Goal: Communication & Community: Ask a question

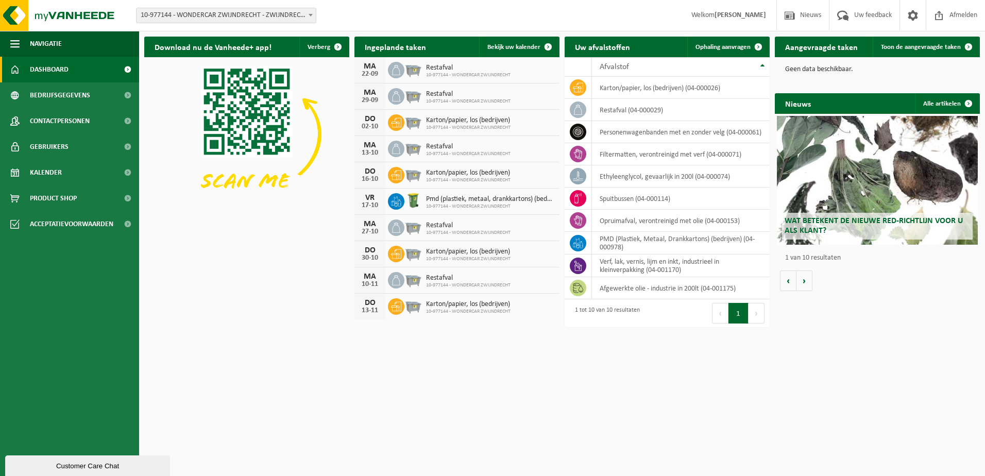
click at [64, 469] on div "Customer Care Chat" at bounding box center [87, 466] width 149 height 8
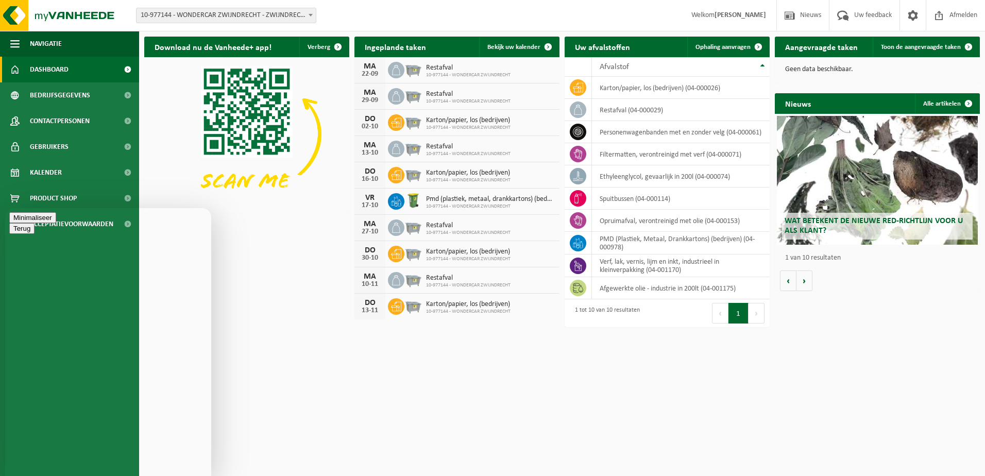
click at [651, 358] on html "Vestiging: 10-977144 - WONDERCAR ZWIJNDRECHT - [STREET_ADDRESS] - ZWIJNDRECHT W…" at bounding box center [492, 238] width 985 height 476
click at [925, 47] on span "Toon de aangevraagde taken" at bounding box center [921, 47] width 80 height 7
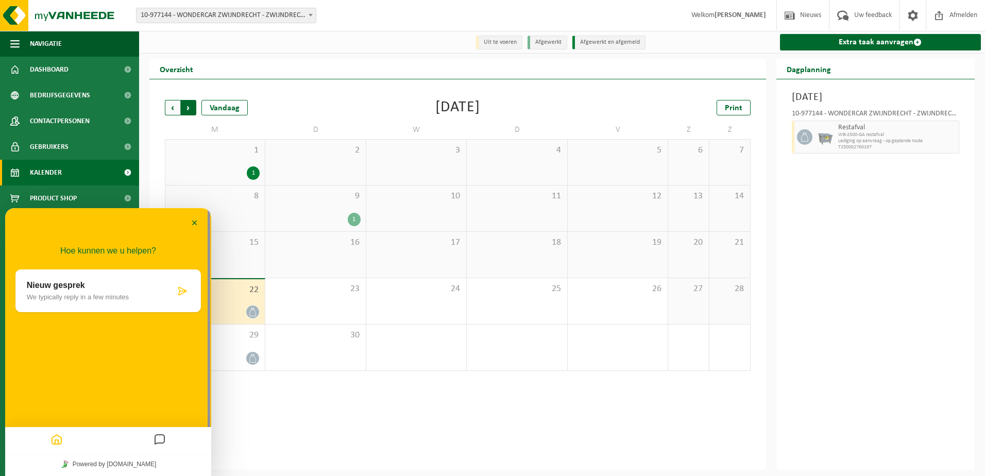
click at [178, 109] on span "Vorige" at bounding box center [172, 107] width 15 height 15
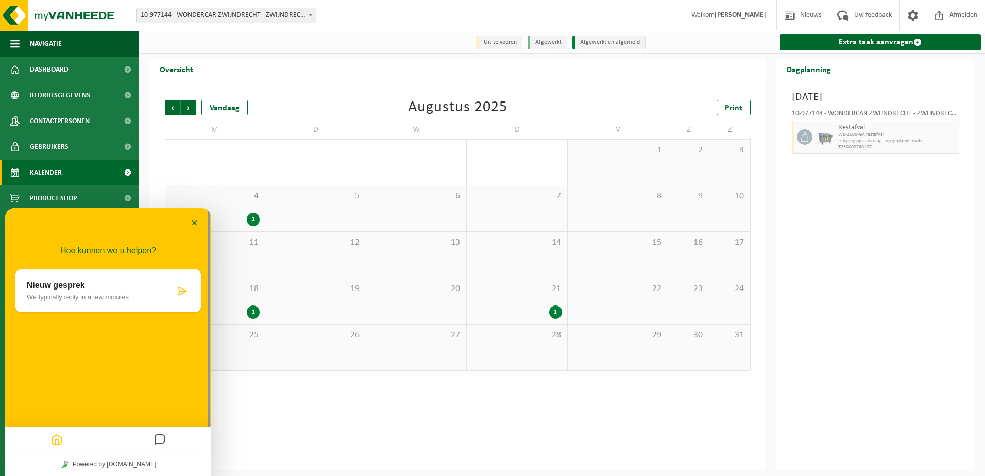
click at [539, 313] on div "1" at bounding box center [517, 311] width 90 height 13
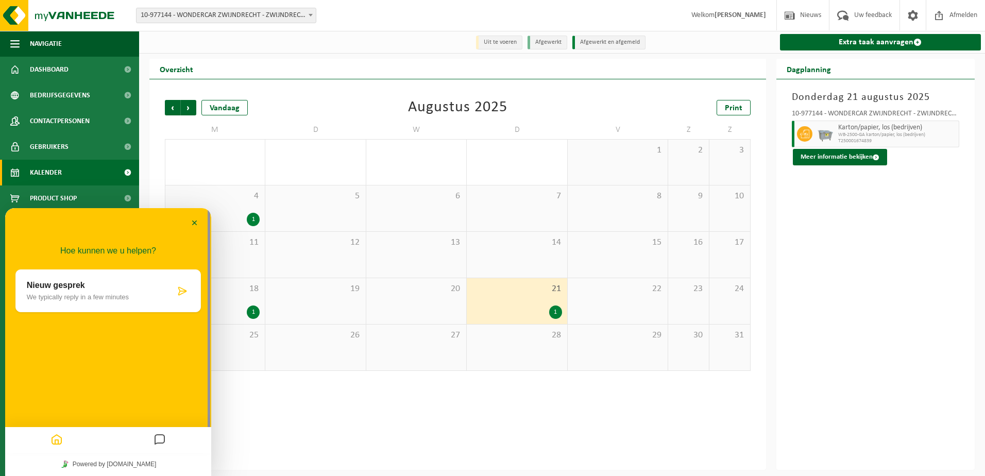
click at [84, 297] on p "We typically reply in a few minutes" at bounding box center [101, 297] width 148 height 8
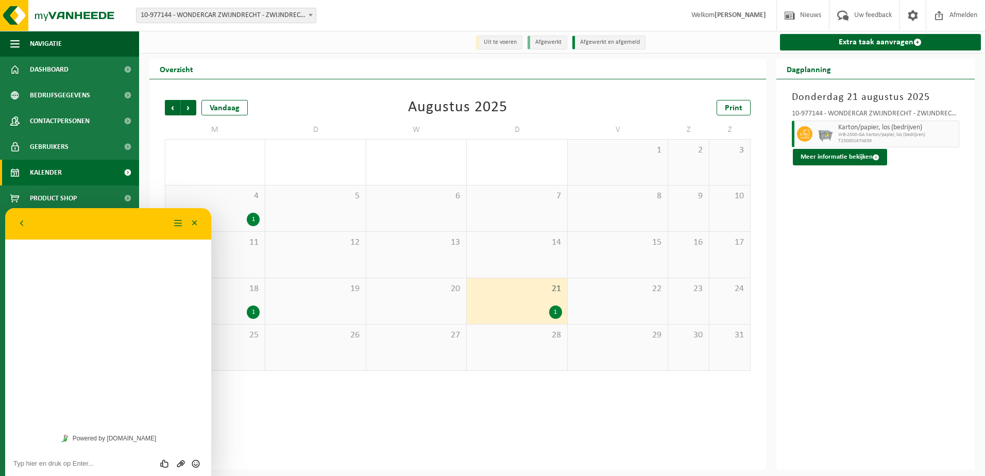
click at [67, 462] on textarea at bounding box center [108, 463] width 190 height 8
click at [42, 464] on textarea "Goedemorgen , op 21 september zouden ze papier en karton komen ophalen ? De con…" at bounding box center [108, 456] width 190 height 23
click at [82, 462] on textarea "Goedemorgen , op 21 september zouden ze papier en karton komen ophalen ? De con…" at bounding box center [108, 456] width 190 height 23
click at [125, 463] on textarea "Goedemorgen , op 21 september zouden ze papier en karton komen ophalen ? De con…" at bounding box center [108, 456] width 190 height 23
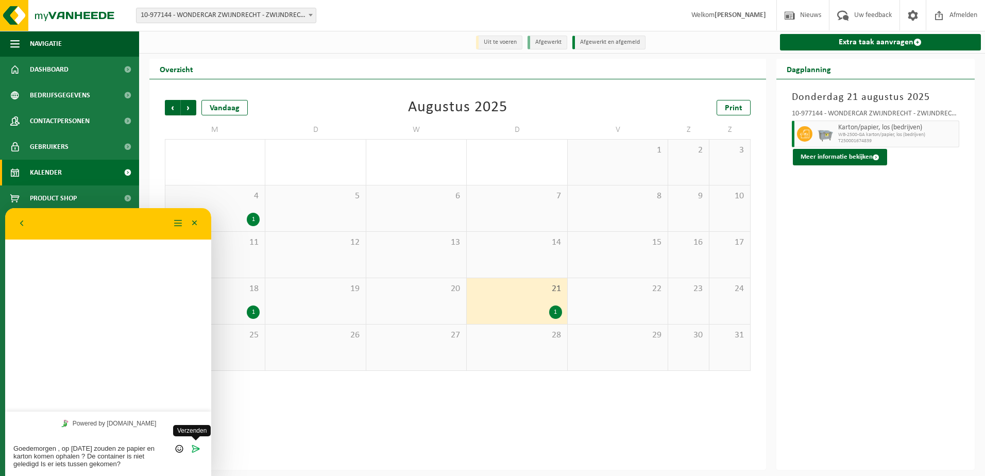
type textarea "Goedemorgen , op 21 september zouden ze papier en karton komen ophalen ? De con…"
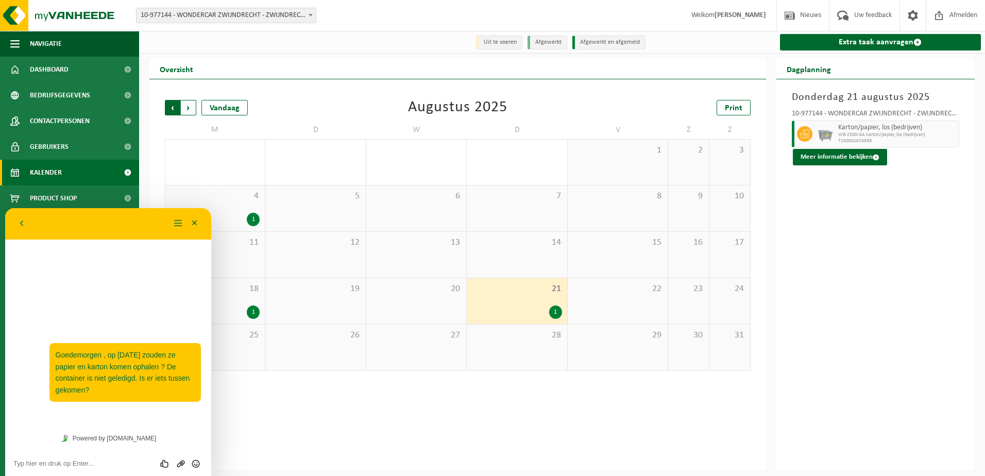
click at [188, 108] on span "Volgende" at bounding box center [188, 107] width 15 height 15
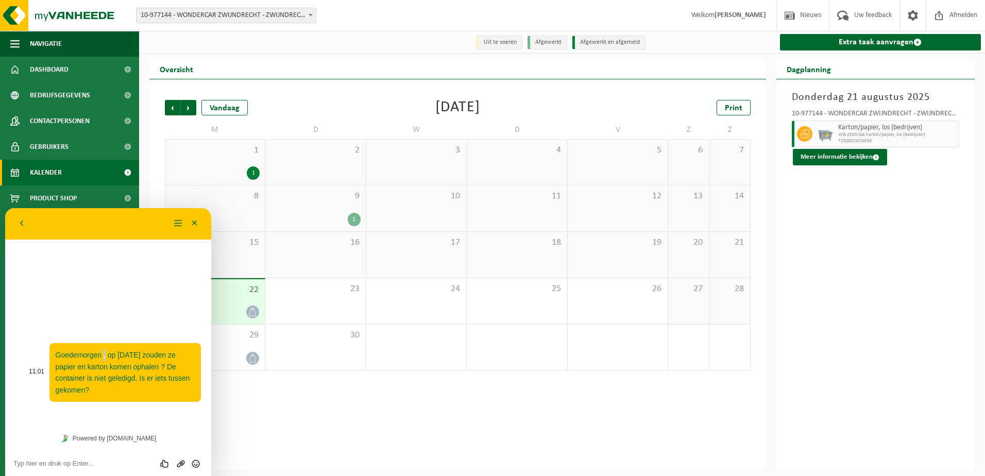
drag, startPoint x: 116, startPoint y: 360, endPoint x: 104, endPoint y: 349, distance: 16.4
click at [104, 349] on div "Goedemorgen , op 21 september zouden ze papier en karton komen ophalen ? De con…" at bounding box center [124, 372] width 151 height 59
drag, startPoint x: 104, startPoint y: 349, endPoint x: 130, endPoint y: 354, distance: 26.8
click at [130, 354] on span "Goedemorgen , op 21 september zouden ze papier en karton komen ophalen ? De con…" at bounding box center [123, 372] width 134 height 43
click at [125, 356] on span "Goedemorgen , op 21 september zouden ze papier en karton komen ophalen ? De con…" at bounding box center [123, 372] width 134 height 43
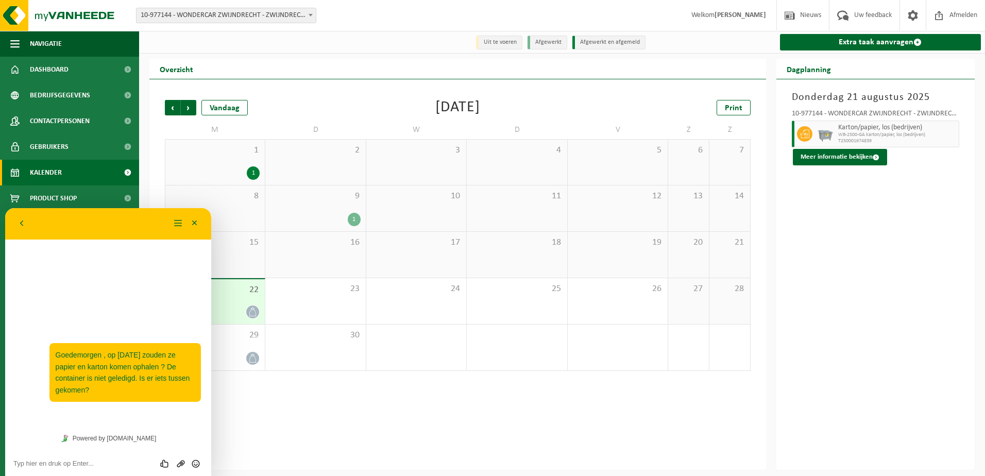
click at [628, 256] on div "19" at bounding box center [618, 255] width 100 height 46
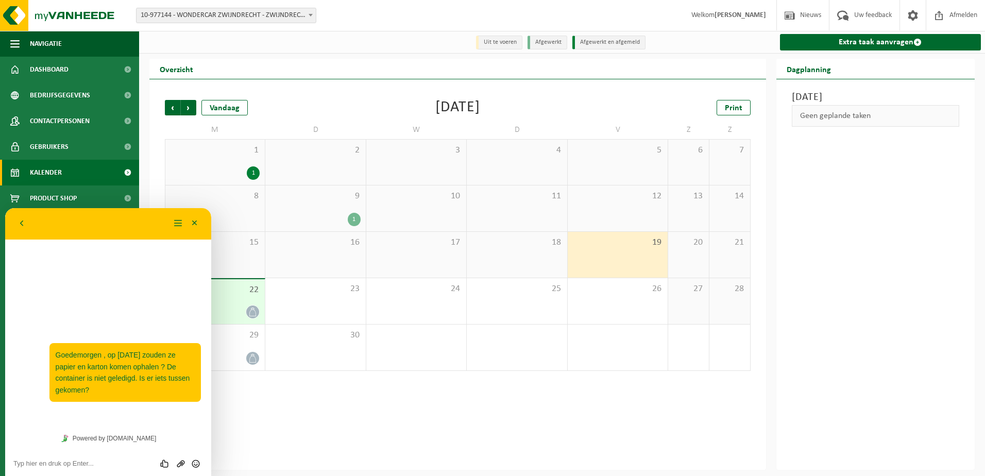
click at [617, 251] on div "19" at bounding box center [618, 255] width 100 height 46
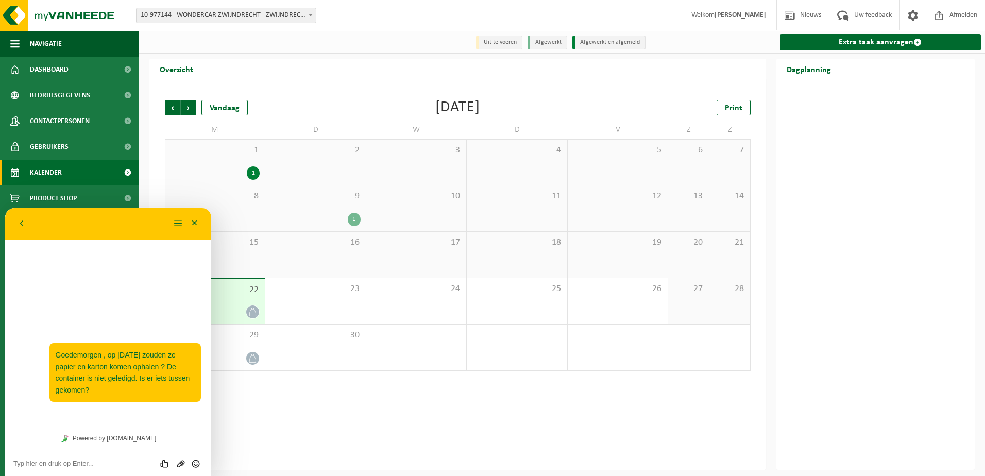
click at [537, 254] on div "18" at bounding box center [517, 255] width 100 height 46
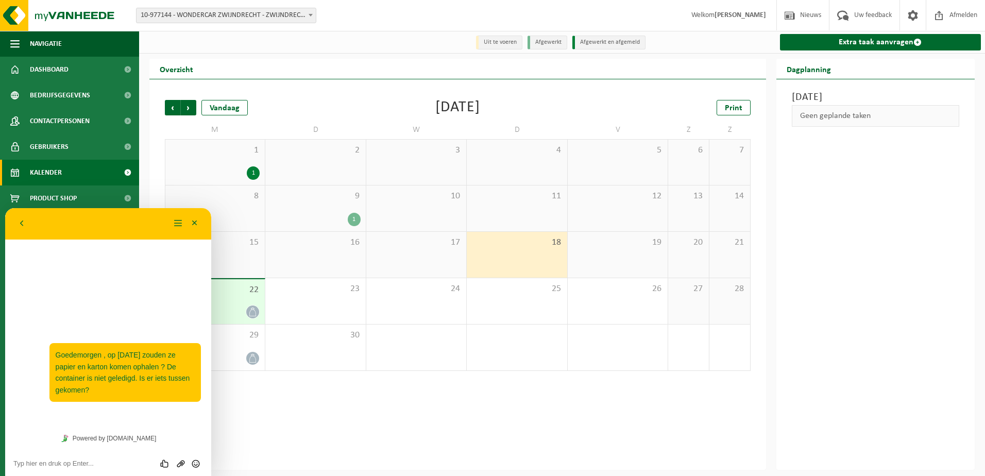
click at [91, 466] on textarea at bounding box center [108, 463] width 190 height 8
click at [628, 253] on div "19" at bounding box center [618, 255] width 100 height 46
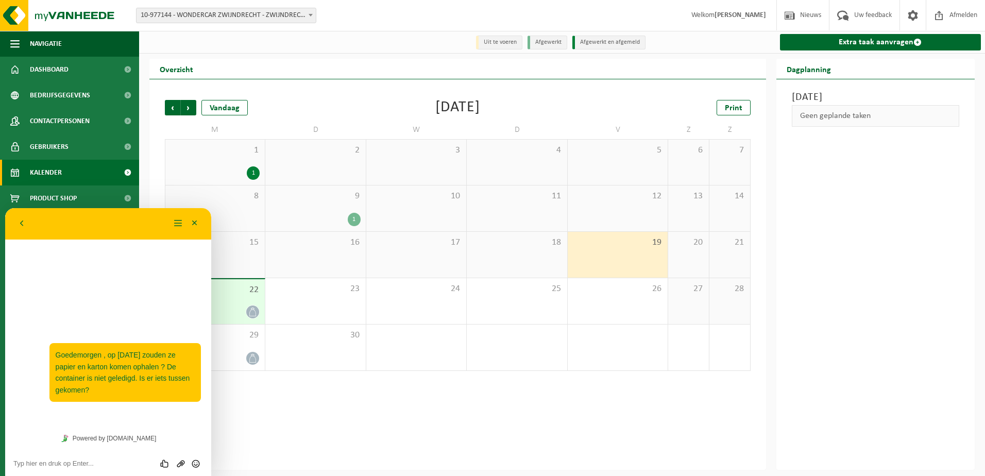
click at [568, 259] on div "19" at bounding box center [618, 255] width 100 height 46
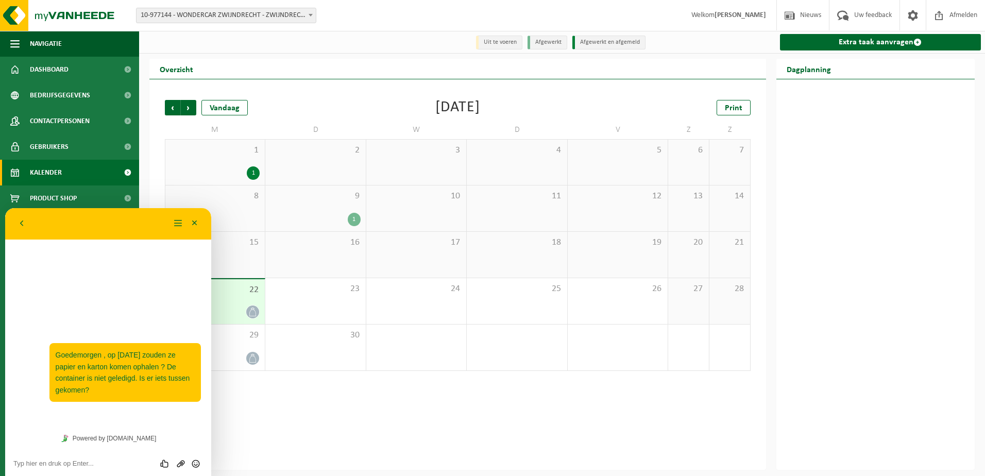
click at [354, 218] on div "1" at bounding box center [354, 219] width 13 height 13
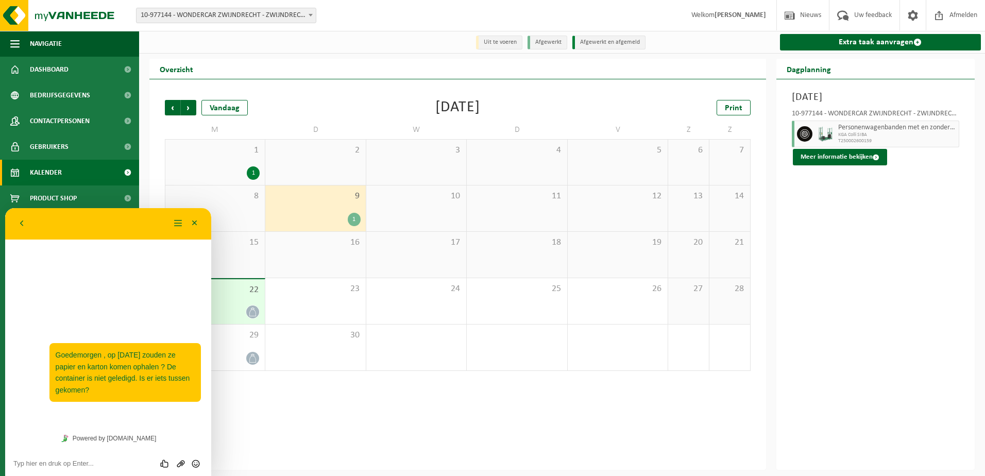
click at [255, 175] on div "1" at bounding box center [253, 172] width 13 height 13
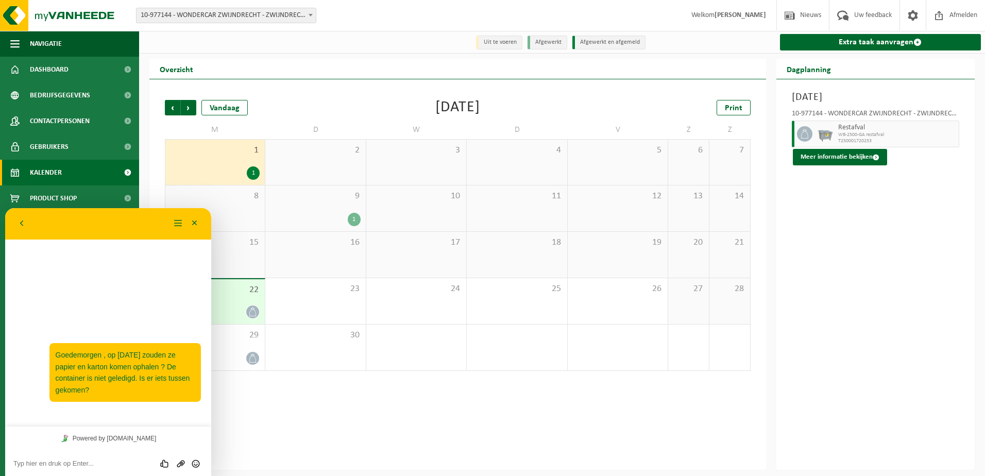
click at [130, 462] on textarea at bounding box center [108, 463] width 190 height 8
drag, startPoint x: 159, startPoint y: 361, endPoint x: 157, endPoint y: 339, distance: 22.2
click at [157, 339] on div "11:01 Goedemorgen , op 21 september zouden ze papier en karton komen ophalen ? …" at bounding box center [107, 372] width 185 height 78
click at [897, 406] on div "Maandag 1 september 2025 10-977144 - WONDERCAR ZWIJNDRECHT - ZWIJNDRECHT Restaf…" at bounding box center [875, 274] width 199 height 390
click at [183, 105] on span "Volgende" at bounding box center [188, 107] width 15 height 15
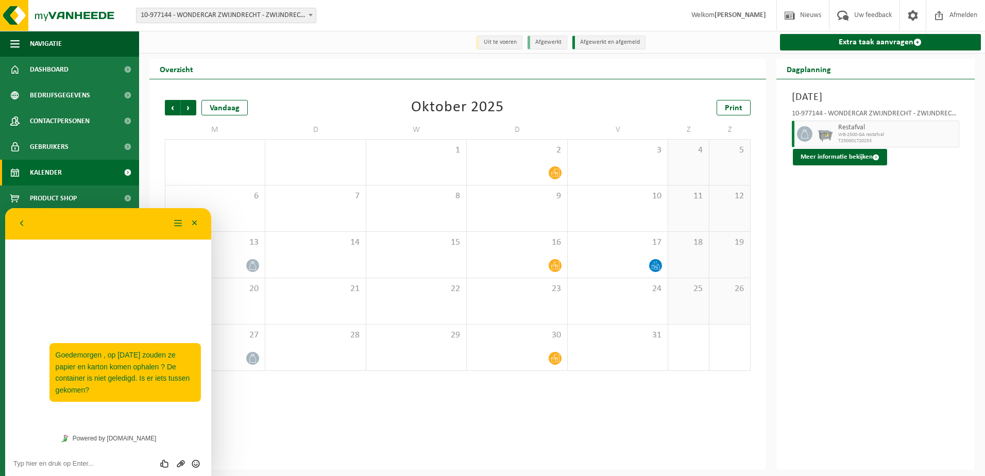
click at [107, 459] on div "Beoordeel deze chat Upload bestand Emoji invoeren" at bounding box center [108, 462] width 190 height 9
click at [172, 110] on span "Vorige" at bounding box center [172, 107] width 15 height 15
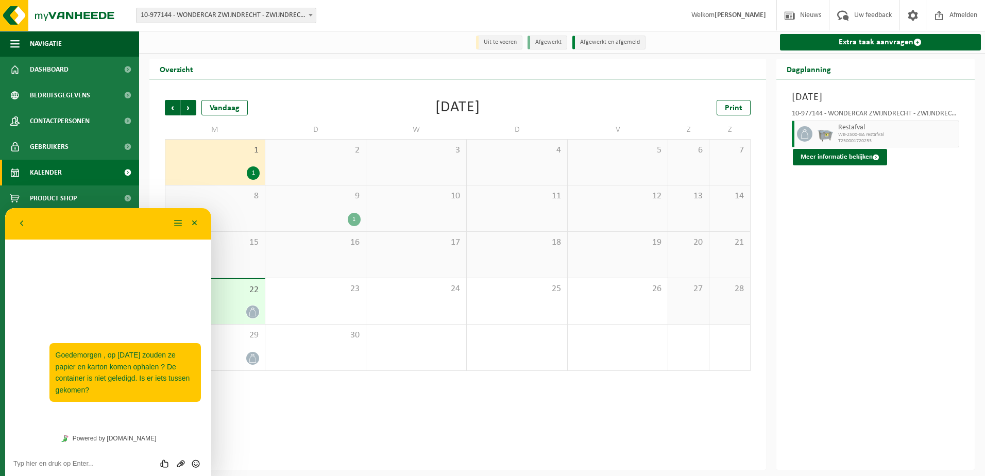
click at [771, 289] on div "Dagplanning Maandag 1 september 2025 10-977144 - WONDERCAR ZWIJNDRECHT - ZWIJND…" at bounding box center [875, 264] width 209 height 411
click at [805, 268] on div "Maandag 1 september 2025 10-977144 - WONDERCAR ZWIJNDRECHT - ZWIJNDRECHT Restaf…" at bounding box center [875, 274] width 199 height 390
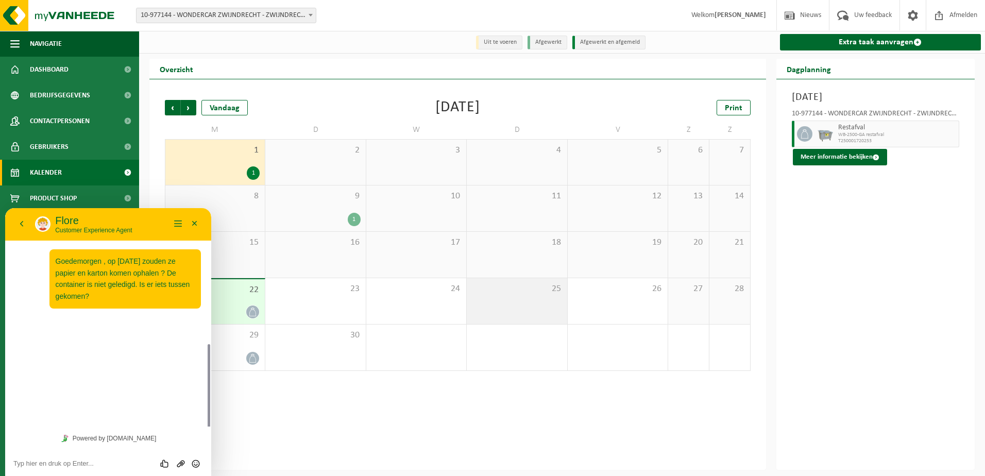
scroll to position [78, 0]
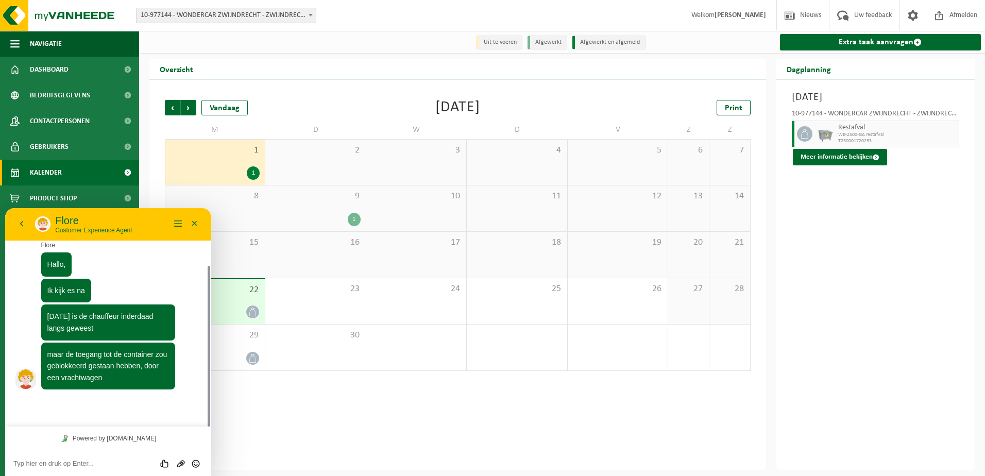
click at [98, 463] on textarea at bounding box center [108, 463] width 190 height 8
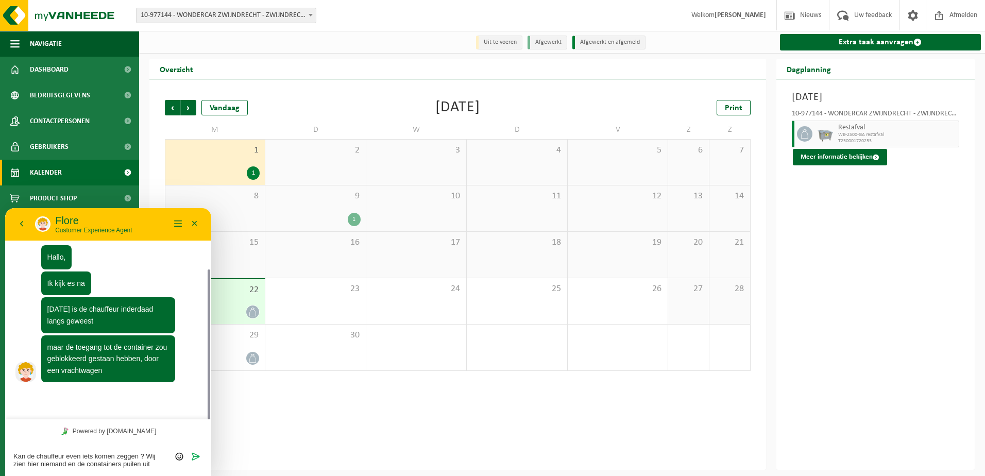
type textarea "Kan de chauffeur even iets komen zeggen ? Wij zien hier niemand en de conataine…"
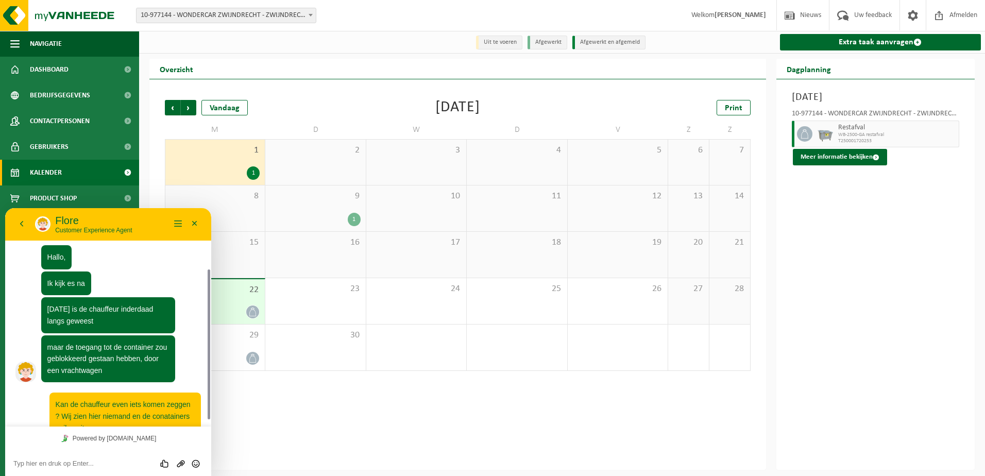
scroll to position [107, 0]
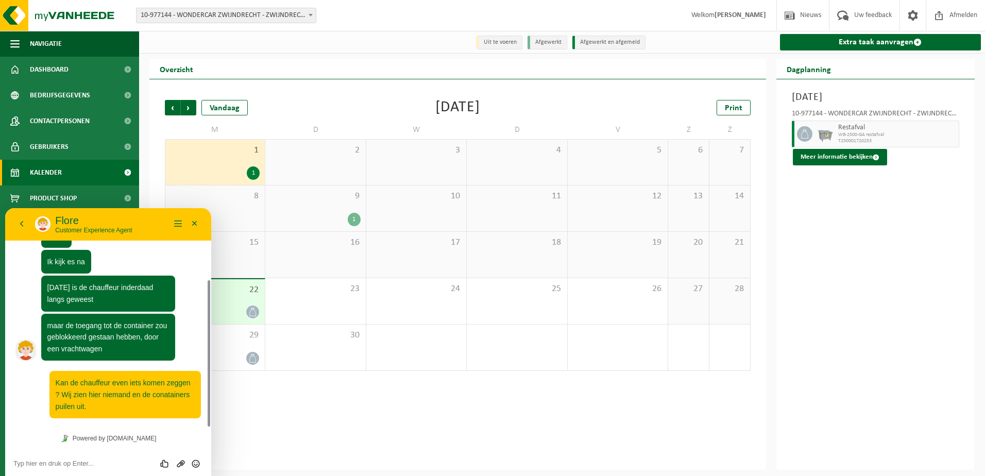
click at [116, 456] on div "Beoordeel deze chat Upload bestand Emoji invoeren" at bounding box center [108, 463] width 206 height 26
click at [85, 461] on textarea at bounding box center [108, 463] width 190 height 8
type textarea "v"
click at [166, 395] on span "Kan de chauffeur even iets komen zeggen ? Wij zien hier niemand en de conataine…" at bounding box center [123, 394] width 135 height 31
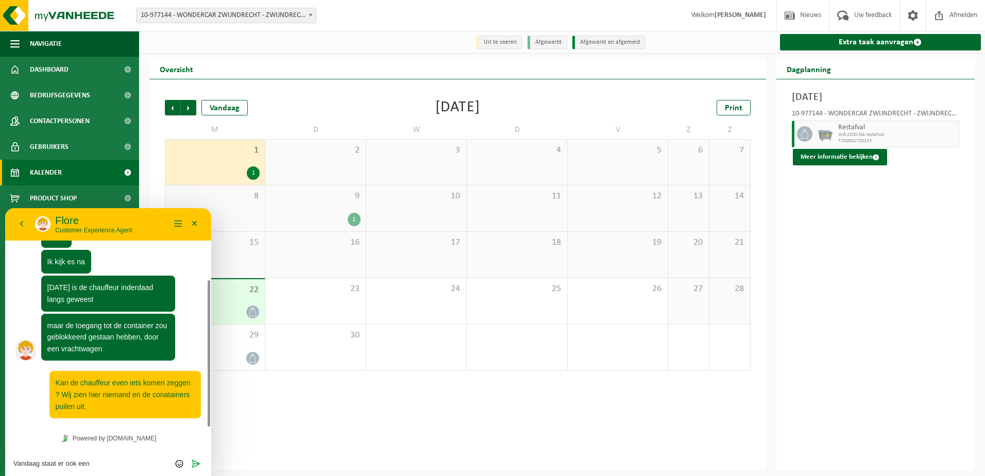
click at [627, 406] on div "Vorige Volgende Vandaag September 2025 Print M D W D V Z Z 1 1 2 3 4 5 6 7 8 9 …" at bounding box center [457, 274] width 617 height 390
click at [98, 462] on textarea "Vandaag staat er ook een" at bounding box center [108, 463] width 190 height 8
type textarea "Vandaag staat er ook een ophaling ingepland."
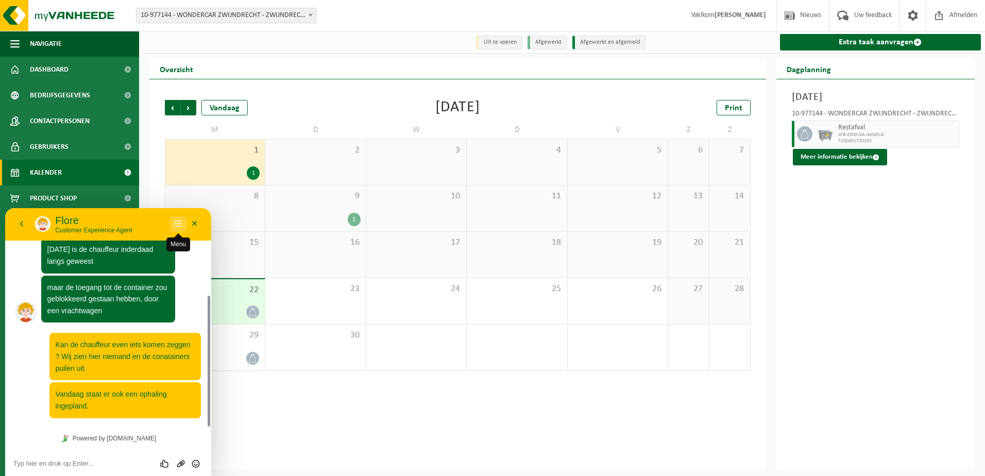
click at [178, 224] on button "Menu" at bounding box center [178, 223] width 16 height 15
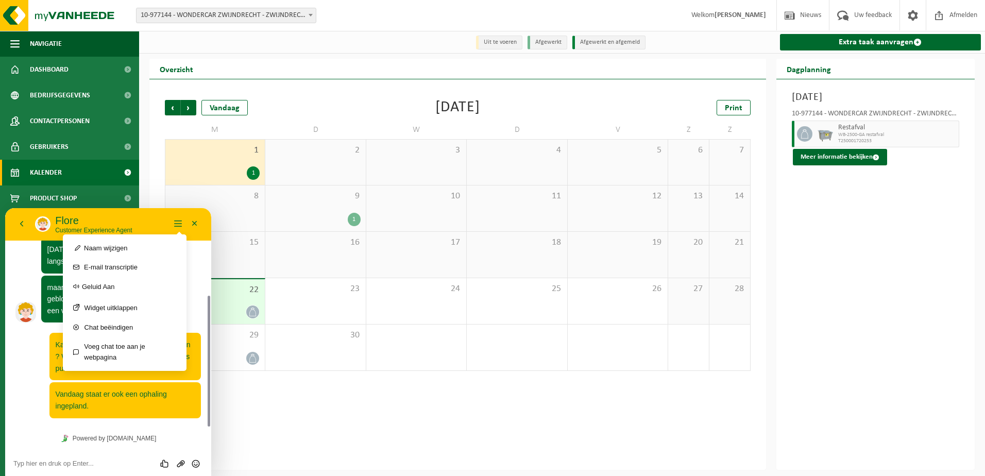
click at [535, 90] on div "Vorige Volgende Vandaag September 2025 Print M D W D V Z Z 1 1 2 3 4 5 6 7 8 9 …" at bounding box center [457, 274] width 617 height 390
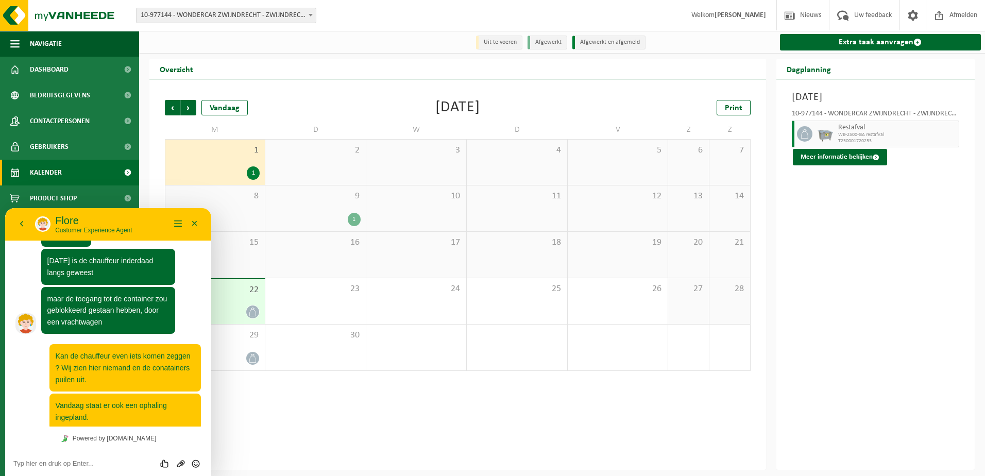
scroll to position [328, 0]
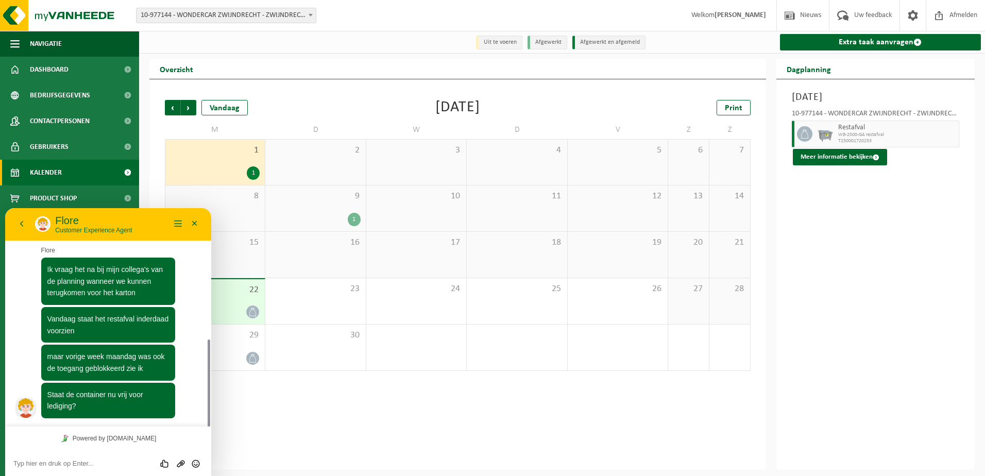
click at [103, 461] on textarea at bounding box center [108, 463] width 190 height 8
type textarea "ja ,alles is vrij ."
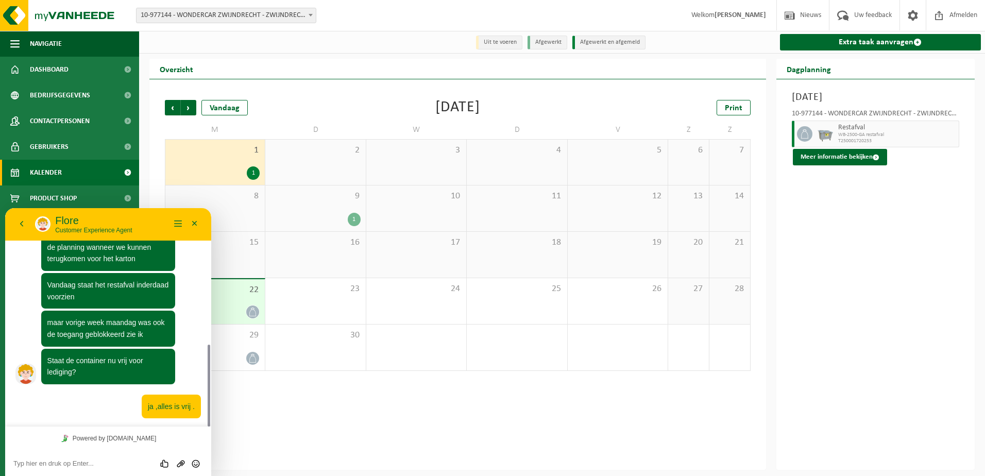
click at [907, 380] on div "Maandag 1 september 2025 10-977144 - WONDERCAR ZWIJNDRECHT - ZWIJNDRECHT Restaf…" at bounding box center [875, 274] width 199 height 390
